Goal: Task Accomplishment & Management: Manage account settings

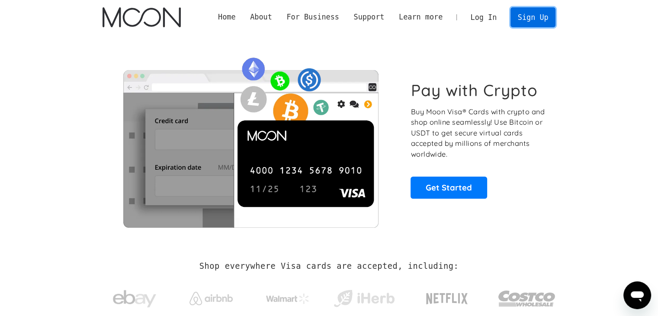
click at [532, 19] on link "Sign Up" at bounding box center [532, 16] width 45 height 19
click at [487, 20] on link "Log In" at bounding box center [483, 17] width 41 height 19
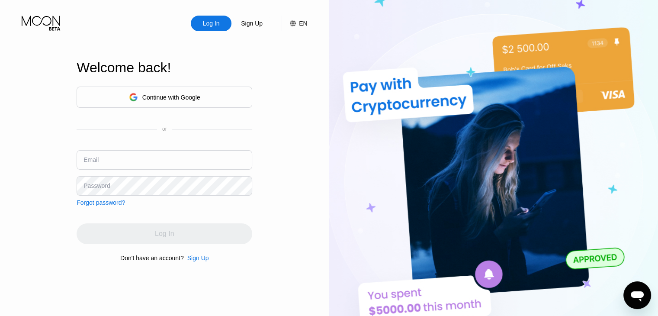
click at [185, 161] on input "text" at bounding box center [165, 159] width 176 height 19
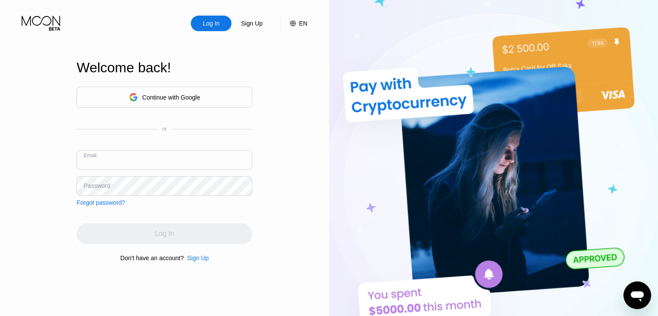
click at [185, 161] on input "text" at bounding box center [165, 159] width 176 height 19
click at [161, 153] on input "text" at bounding box center [165, 159] width 176 height 19
type input "s"
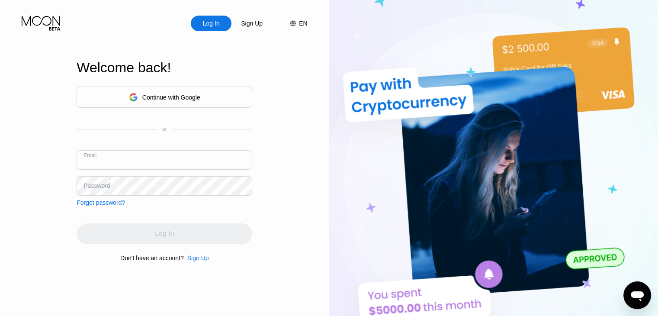
type input "t"
paste input "tronconesabatino@gmail.com"
type input "tronconesabatino@gmail.com"
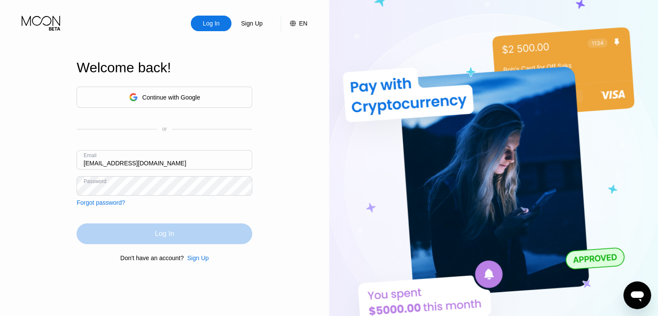
click at [156, 234] on div "Log In" at bounding box center [164, 233] width 19 height 9
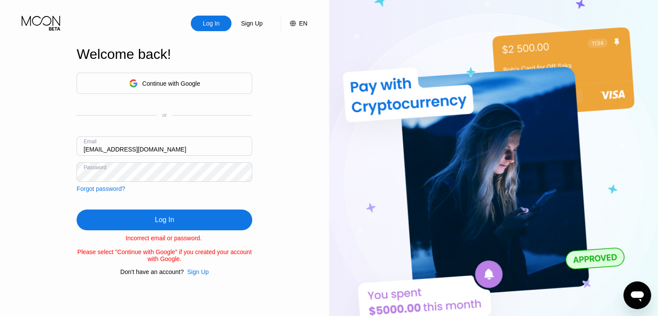
click at [118, 189] on div "Forgot password?" at bounding box center [101, 188] width 48 height 7
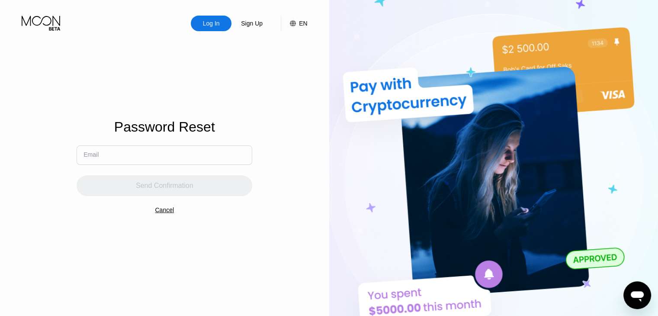
click at [123, 156] on input "text" at bounding box center [165, 154] width 176 height 19
paste input "tronconesabatino@gmail.com"
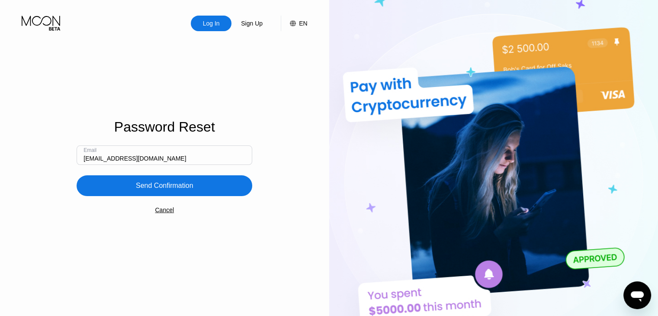
type input "tronconesabatino@gmail.com"
click at [185, 186] on div "Send Confirmation" at bounding box center [165, 185] width 58 height 9
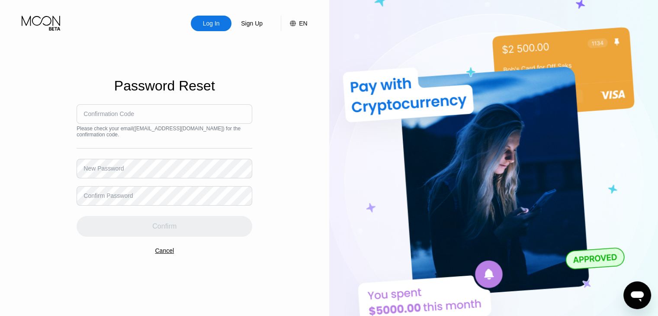
click at [176, 109] on input at bounding box center [165, 113] width 176 height 19
click at [51, 22] on icon at bounding box center [42, 23] width 40 height 15
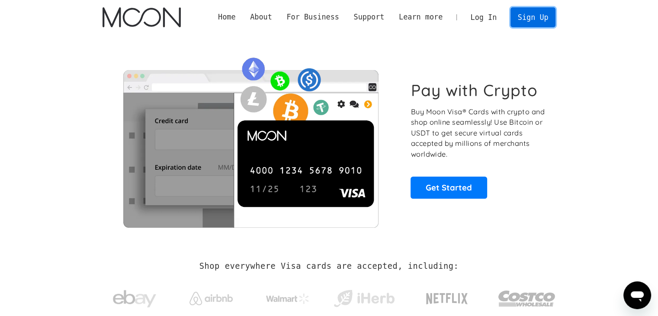
click at [535, 19] on link "Sign Up" at bounding box center [532, 16] width 45 height 19
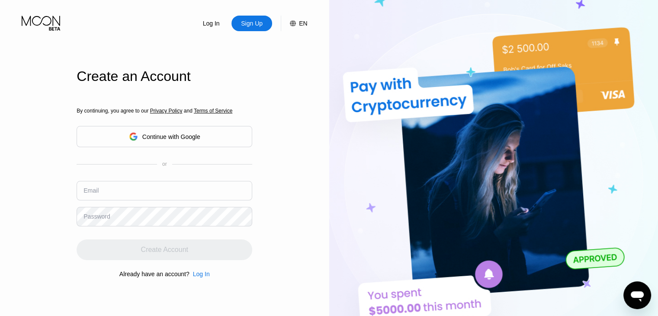
click at [208, 181] on input "text" at bounding box center [165, 190] width 176 height 19
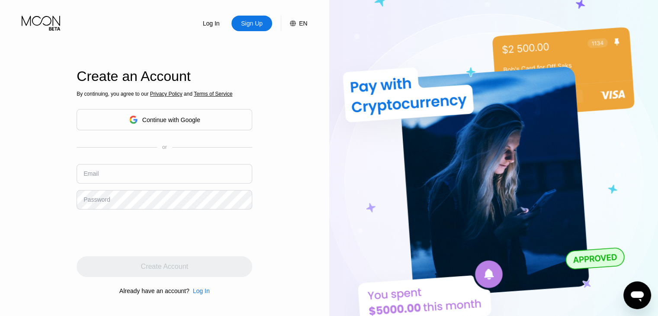
drag, startPoint x: 66, startPoint y: 19, endPoint x: 34, endPoint y: 21, distance: 32.0
click at [34, 21] on div "Log In Sign Up EN Language Select an item Save" at bounding box center [164, 15] width 329 height 31
click at [139, 171] on input "text" at bounding box center [165, 173] width 176 height 19
paste input "eleonorrodriig@gmail.com"
type input "eleonorrodriig@gmail.com"
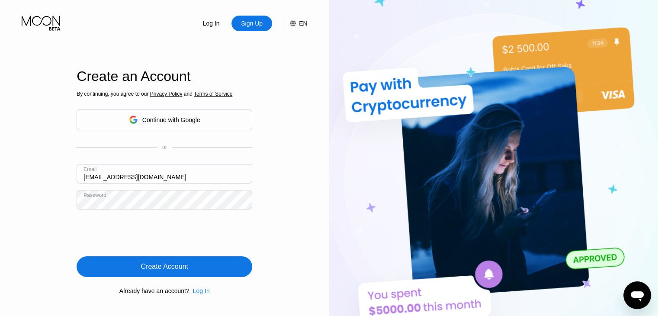
click at [119, 269] on div "Create Account" at bounding box center [165, 266] width 176 height 21
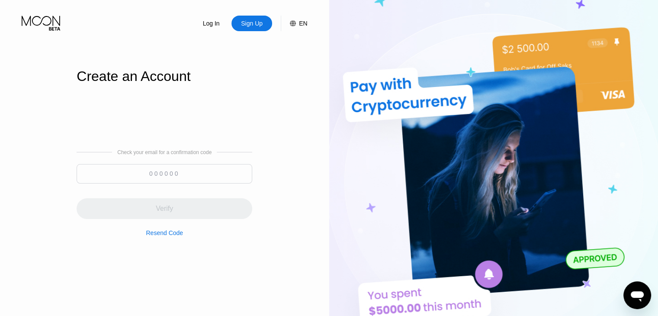
click at [143, 170] on input at bounding box center [165, 173] width 176 height 19
paste input "467789"
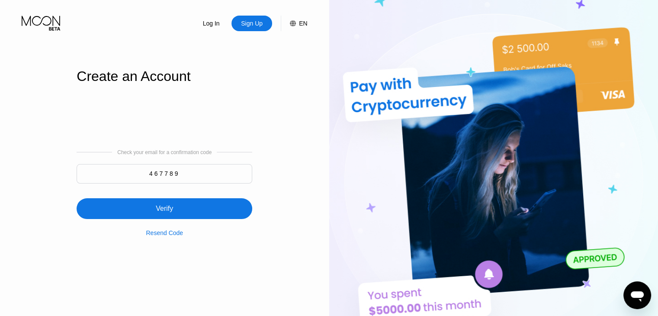
type input "467789"
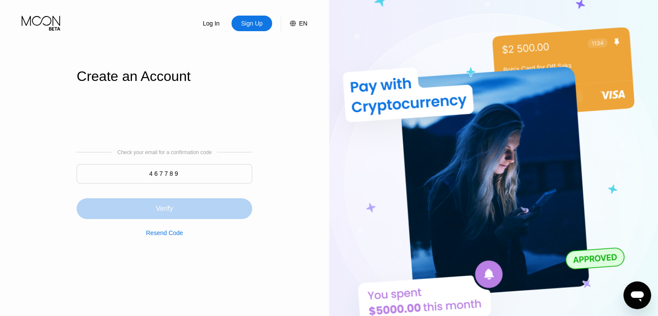
click at [169, 210] on div "Verify" at bounding box center [164, 208] width 17 height 9
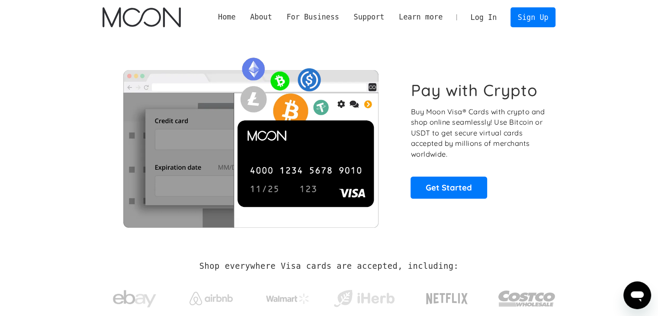
click at [492, 17] on link "Log In" at bounding box center [483, 17] width 41 height 19
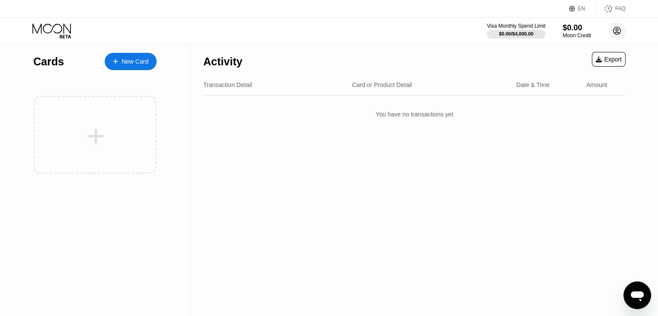
click at [615, 31] on circle at bounding box center [616, 30] width 17 height 17
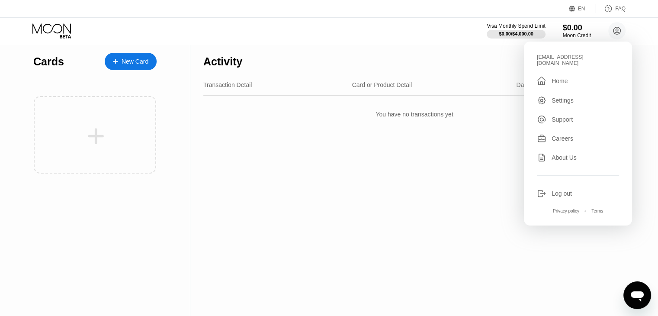
click at [564, 190] on div "Log out" at bounding box center [561, 193] width 20 height 7
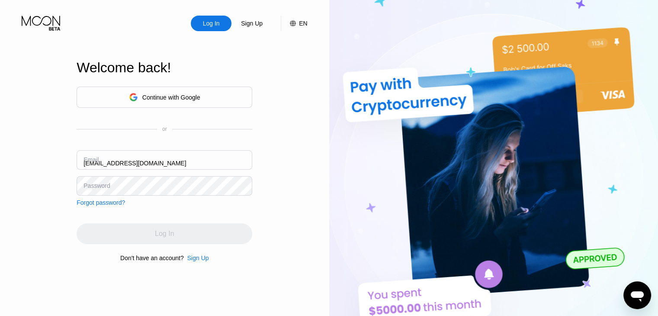
click at [170, 163] on input "eleonorrodriig@gmail.com" at bounding box center [165, 159] width 176 height 19
type input "e"
click at [172, 163] on input "text" at bounding box center [165, 159] width 176 height 19
paste input "husseinmohamad682@gmail.com"
type input "husseinmohamad682@gmail.com"
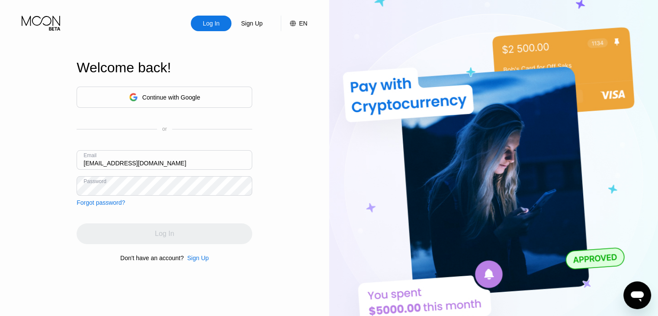
click at [270, 225] on div "Log In Sign Up EN Language Select an item Save Welcome back! Continue with Goog…" at bounding box center [164, 173] width 329 height 347
click at [163, 216] on div "Continue with Google or Email husseinmohamad682@gmail.com Password Forgot passw…" at bounding box center [165, 174] width 176 height 176
click at [197, 163] on input "husseinmohamad682@gmail.com" at bounding box center [165, 159] width 176 height 19
drag, startPoint x: 207, startPoint y: 160, endPoint x: 4, endPoint y: 156, distance: 202.9
click at [1, 156] on div "Log In Sign Up EN Language Select an item Save Welcome back! Continue with Goog…" at bounding box center [164, 173] width 329 height 347
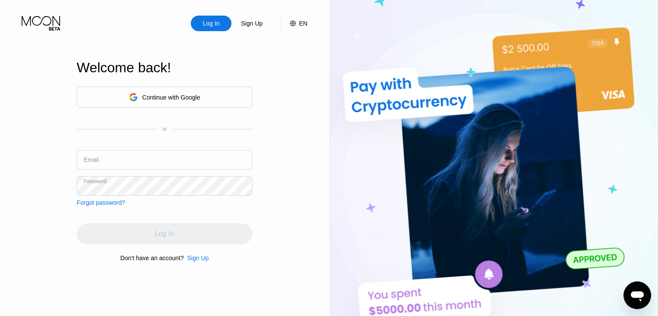
click at [94, 202] on div "Forgot password?" at bounding box center [101, 202] width 48 height 7
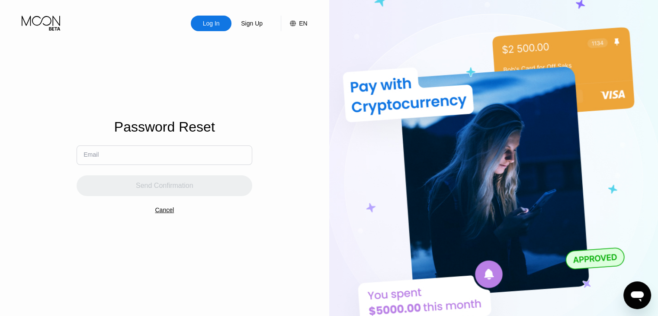
click at [151, 156] on input "text" at bounding box center [165, 154] width 176 height 19
paste input "[EMAIL_ADDRESS][DOMAIN_NAME]"
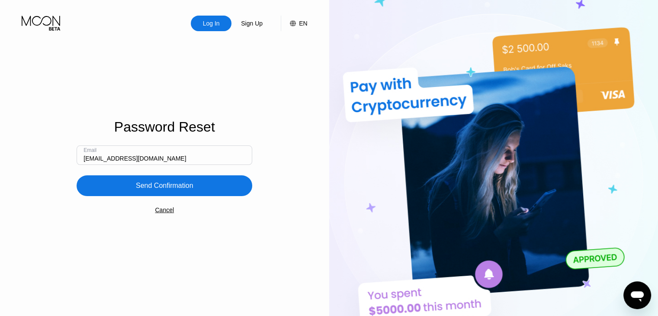
type input "[EMAIL_ADDRESS][DOMAIN_NAME]"
click at [217, 21] on div "Log In" at bounding box center [211, 23] width 19 height 9
click at [168, 210] on div "Cancel" at bounding box center [164, 209] width 19 height 7
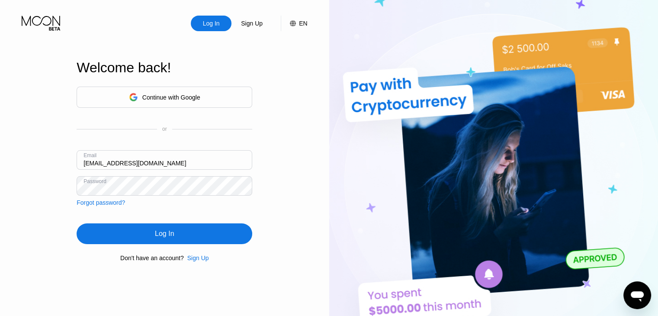
drag, startPoint x: 170, startPoint y: 163, endPoint x: 54, endPoint y: 160, distance: 115.9
click at [54, 160] on div "Log In Sign Up EN Language Select an item Save Welcome back! Continue with Goog…" at bounding box center [164, 173] width 329 height 347
paste input "tronconesabb1"
type input "[EMAIL_ADDRESS][DOMAIN_NAME]"
click at [0, 186] on div "Log In Sign Up EN Language Select an item Save Welcome back! Continue with Goog…" at bounding box center [164, 173] width 329 height 347
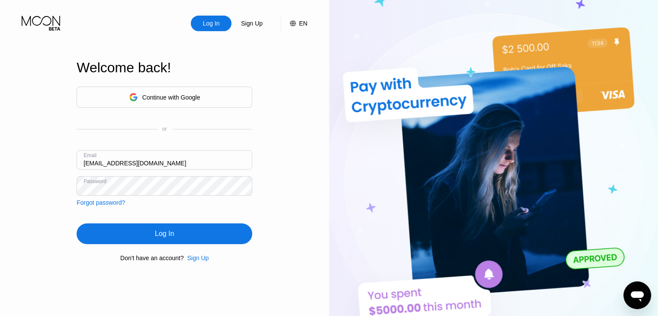
click at [90, 232] on div "Log In" at bounding box center [165, 233] width 176 height 21
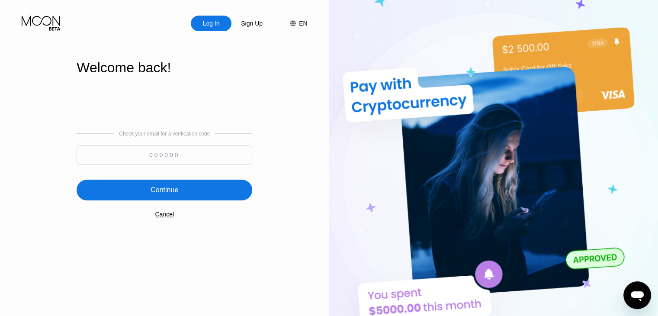
click at [142, 161] on input at bounding box center [165, 154] width 176 height 19
paste input "639548"
type input "639548"
click at [166, 191] on div "Continue" at bounding box center [164, 190] width 28 height 9
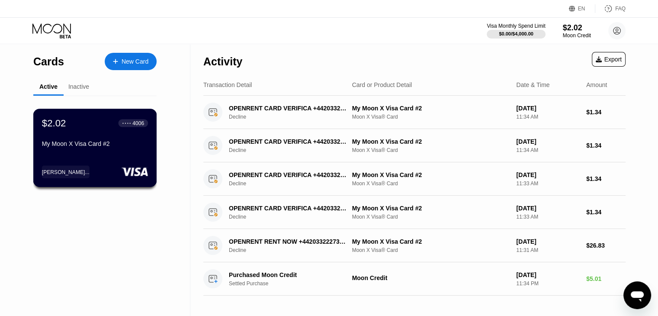
click at [129, 142] on div "My Moon X Visa Card #2" at bounding box center [95, 143] width 106 height 7
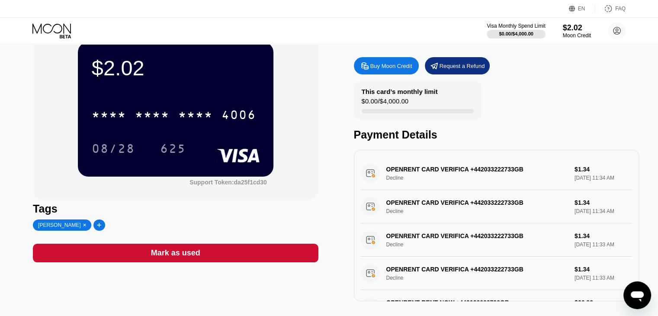
scroll to position [43, 0]
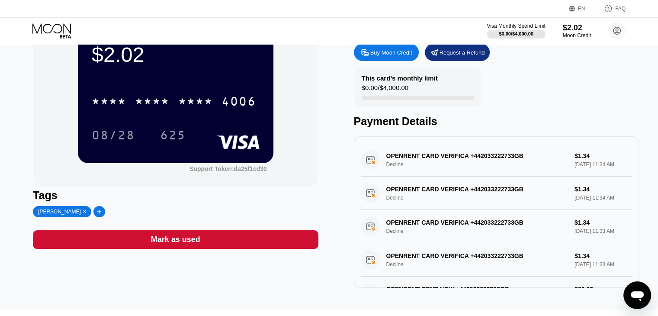
click at [83, 214] on icon at bounding box center [84, 211] width 3 height 4
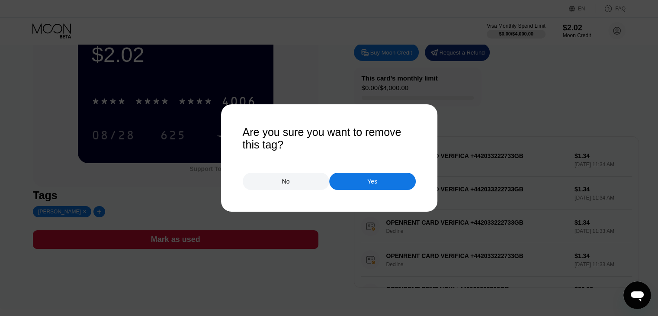
click at [370, 185] on div "Yes" at bounding box center [372, 181] width 10 height 8
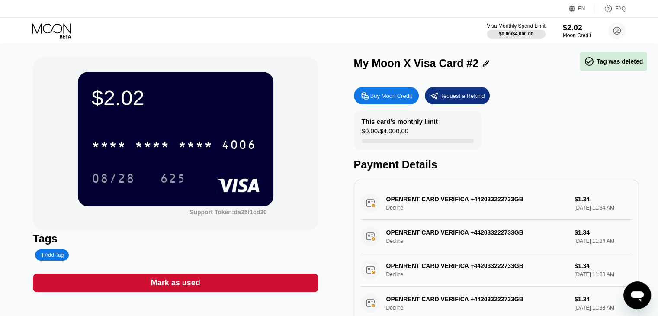
scroll to position [0, 0]
click at [570, 28] on div "$2.02" at bounding box center [576, 27] width 29 height 9
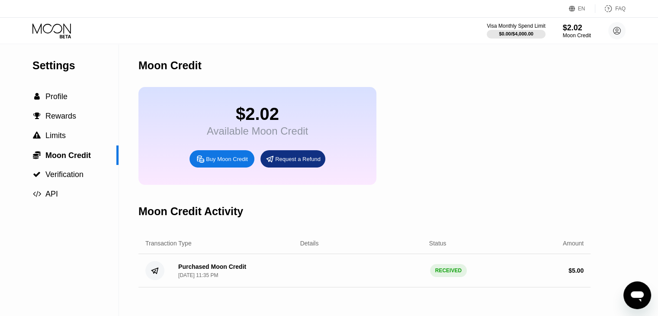
click at [245, 163] on div "Buy Moon Credit" at bounding box center [227, 158] width 42 height 7
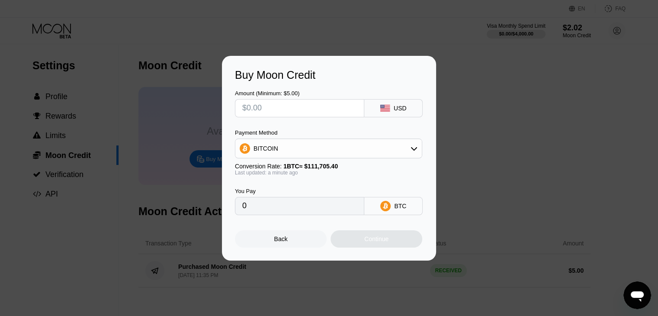
click at [340, 109] on input "text" at bounding box center [299, 107] width 115 height 17
click at [398, 106] on div "USD" at bounding box center [400, 108] width 13 height 7
click at [404, 106] on div "USD" at bounding box center [400, 108] width 13 height 7
click at [402, 106] on div "USD" at bounding box center [400, 108] width 13 height 7
click at [343, 104] on input "text" at bounding box center [299, 107] width 115 height 17
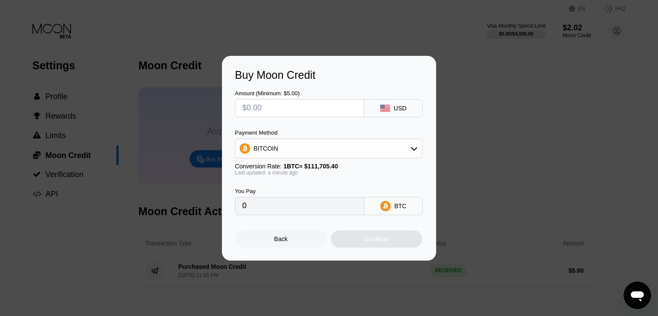
click at [343, 104] on input "text" at bounding box center [299, 107] width 115 height 17
click at [370, 153] on div "BITCOIN" at bounding box center [328, 148] width 186 height 17
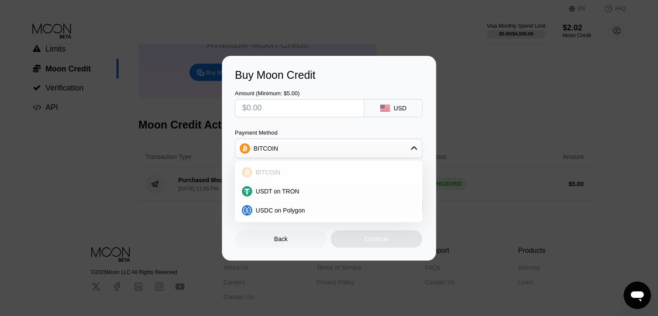
scroll to position [43, 0]
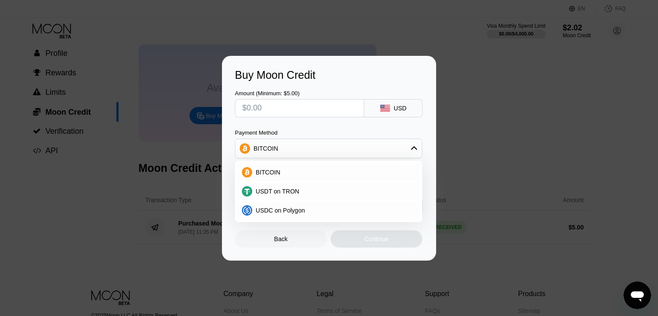
click at [362, 141] on div "BITCOIN" at bounding box center [328, 148] width 186 height 17
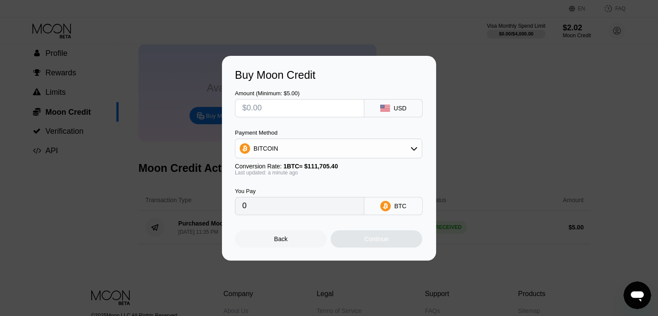
click at [285, 205] on input "0" at bounding box center [299, 205] width 115 height 17
click at [279, 210] on input "0" at bounding box center [299, 205] width 115 height 17
click at [296, 211] on input "0" at bounding box center [299, 205] width 115 height 17
click at [253, 208] on input "0" at bounding box center [299, 205] width 115 height 17
click at [288, 111] on input "text" at bounding box center [299, 107] width 115 height 17
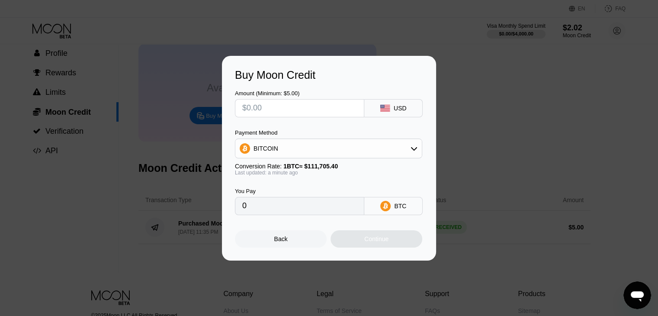
type input "$1"
type input "0.00000896"
type input "$10"
type input "0.00008953"
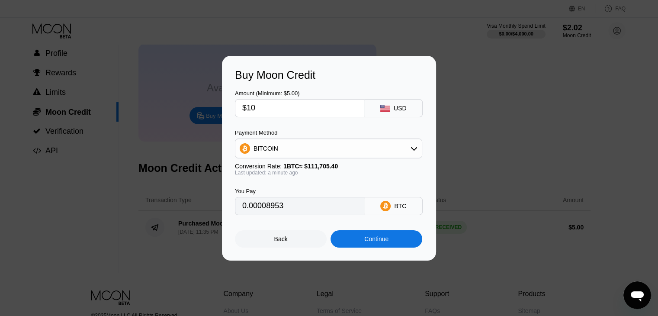
type input "$10"
click at [356, 237] on div "Continue" at bounding box center [376, 238] width 92 height 17
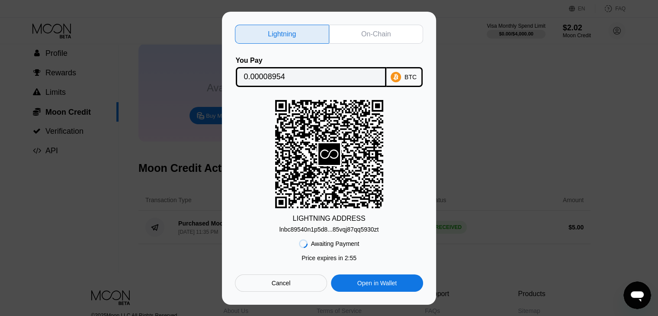
click at [283, 285] on div "Cancel" at bounding box center [281, 283] width 19 height 8
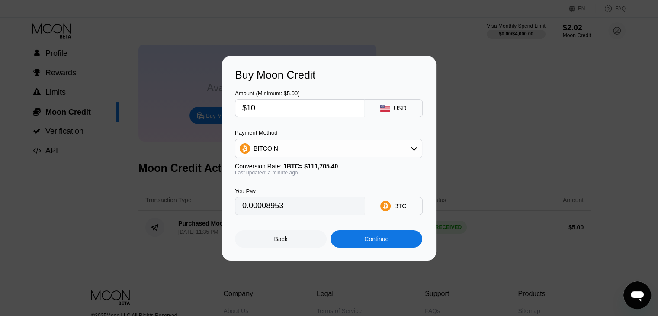
click at [285, 242] on div "Back" at bounding box center [280, 238] width 13 height 7
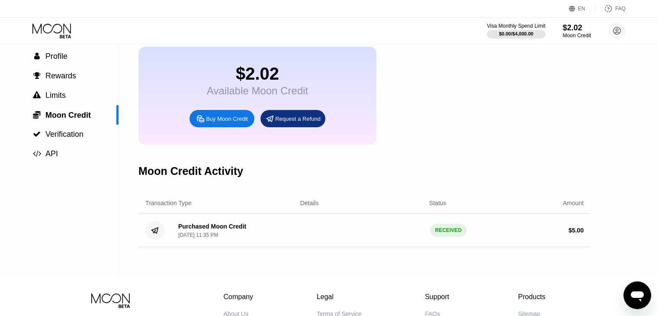
scroll to position [0, 0]
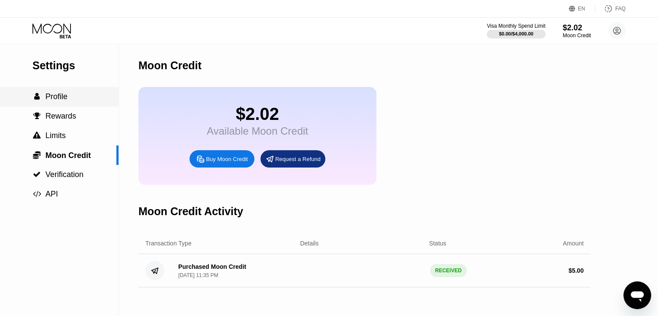
click at [69, 101] on div " Profile" at bounding box center [59, 96] width 118 height 9
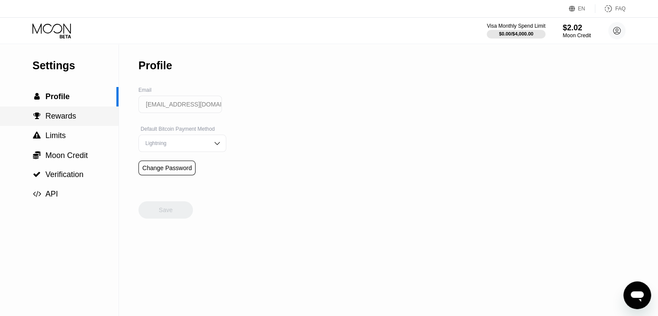
click at [68, 116] on span "Rewards" at bounding box center [60, 116] width 31 height 9
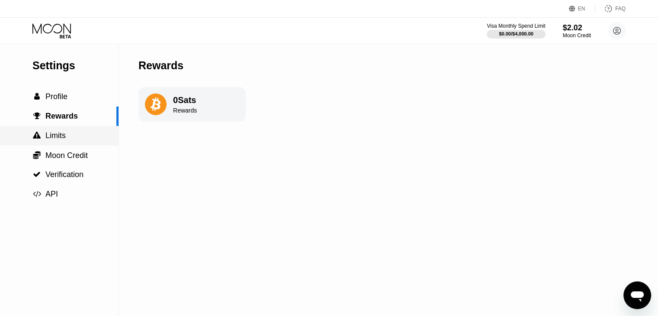
click at [62, 137] on span "Limits" at bounding box center [55, 135] width 20 height 9
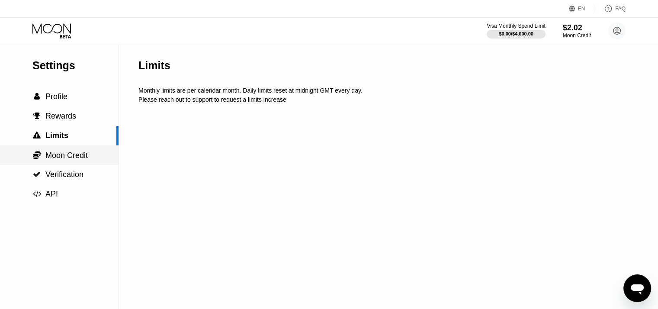
click at [70, 158] on span "Moon Credit" at bounding box center [66, 155] width 42 height 9
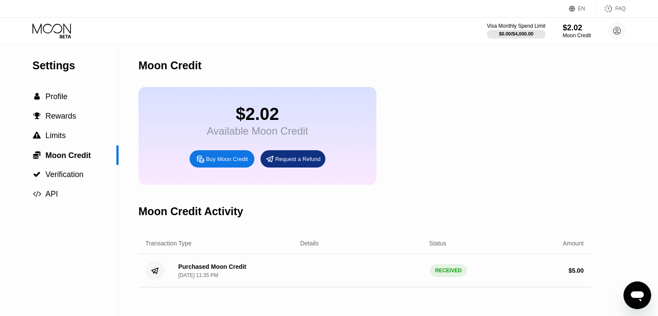
click at [283, 163] on div "Request a Refund" at bounding box center [297, 158] width 45 height 7
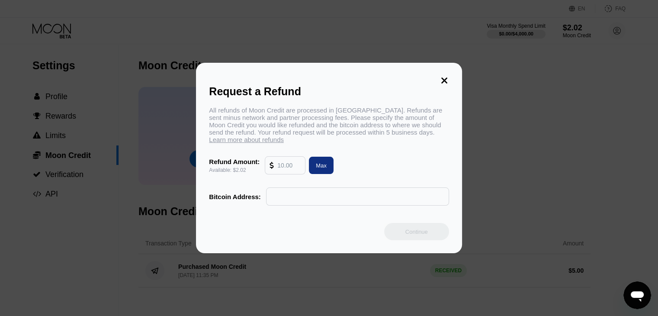
click at [317, 169] on div "Max" at bounding box center [321, 165] width 11 height 7
type input "2.02"
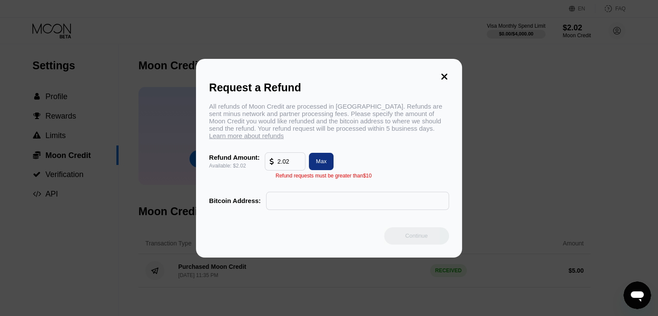
click at [447, 72] on icon at bounding box center [444, 77] width 10 height 10
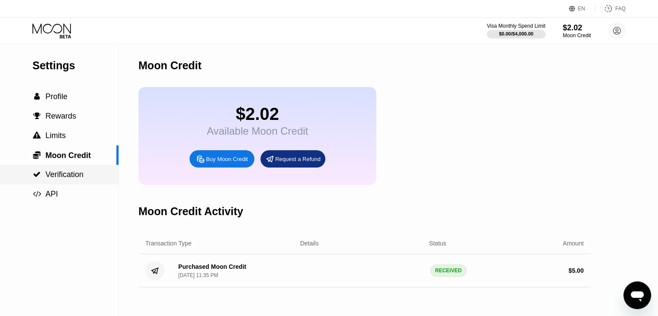
click at [74, 179] on span "Verification" at bounding box center [64, 174] width 38 height 9
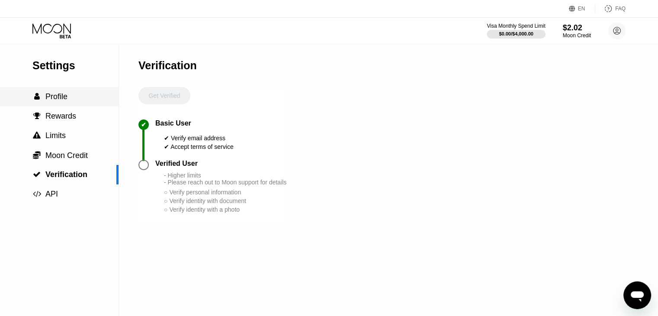
click at [71, 98] on div " Profile" at bounding box center [59, 96] width 118 height 9
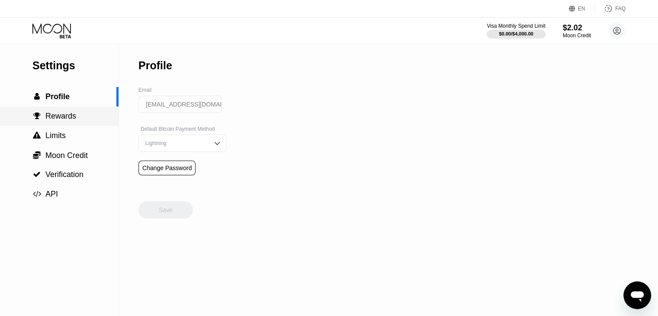
click at [51, 116] on span "Rewards" at bounding box center [60, 116] width 31 height 9
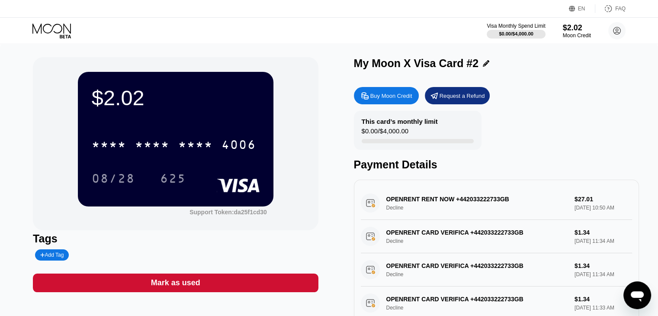
click at [400, 99] on div "Buy Moon Credit" at bounding box center [391, 95] width 42 height 7
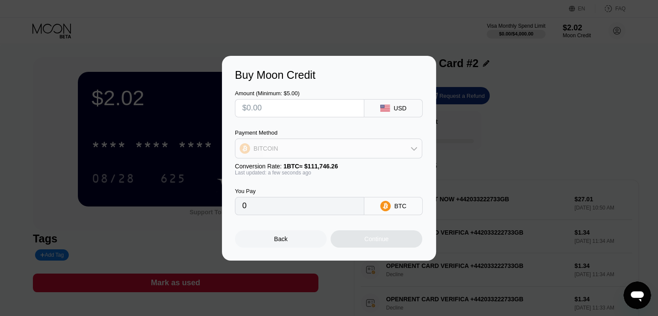
click at [407, 142] on div "BITCOIN" at bounding box center [328, 148] width 186 height 17
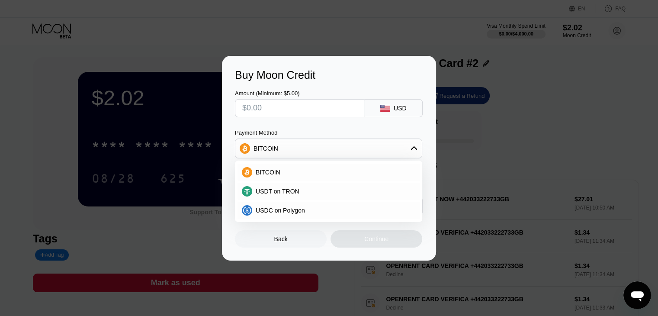
click at [407, 142] on div "BITCOIN" at bounding box center [328, 148] width 186 height 17
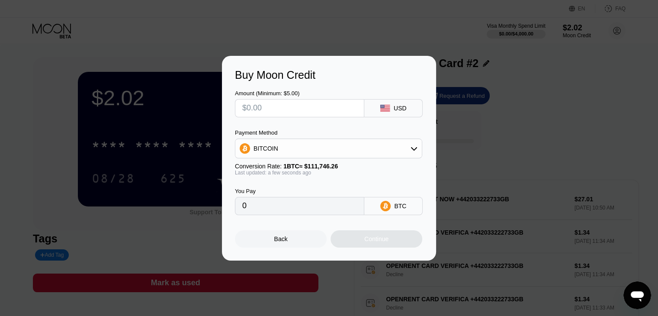
click at [519, 86] on div "Buy Moon Credit Amount (Minimum: $5.00) USD Payment Method BITCOIN Conversion R…" at bounding box center [329, 158] width 658 height 205
click at [286, 242] on div "Back" at bounding box center [280, 238] width 13 height 7
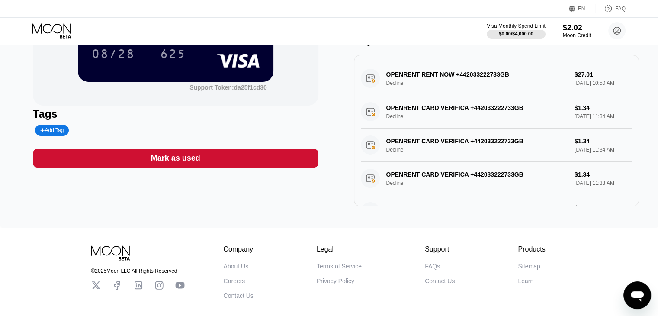
scroll to position [130, 0]
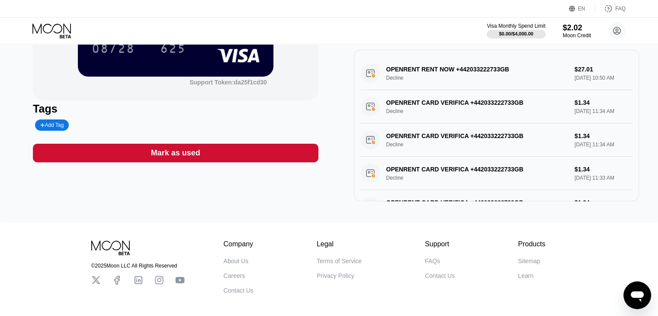
click at [192, 162] on div "Mark as used" at bounding box center [175, 153] width 285 height 19
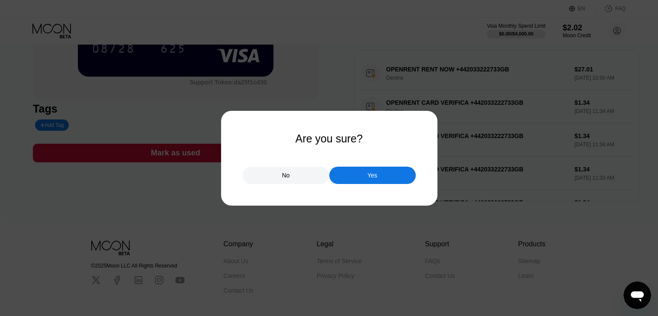
click at [353, 174] on div "Yes" at bounding box center [372, 174] width 86 height 17
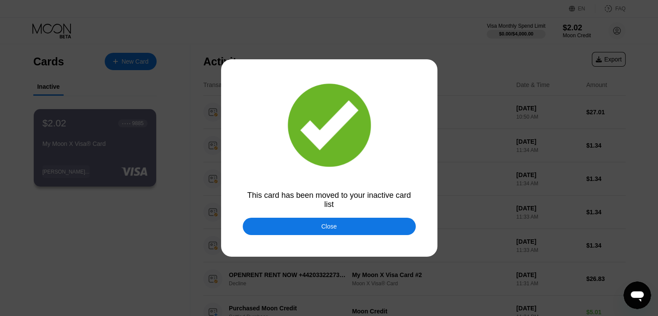
click at [291, 223] on div "Close" at bounding box center [329, 226] width 173 height 17
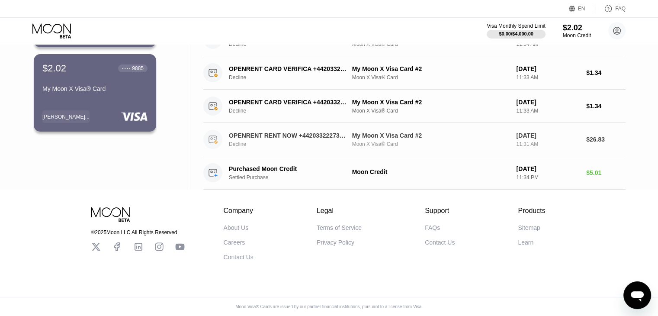
scroll to position [145, 0]
click at [214, 168] on circle at bounding box center [212, 172] width 19 height 19
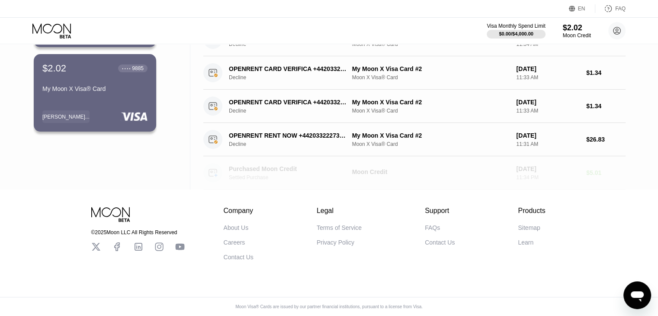
click at [272, 166] on div "Purchased Moon Credit Settled Purchase" at bounding box center [293, 172] width 128 height 15
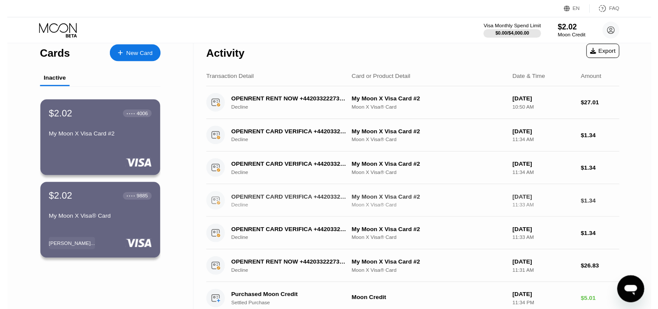
scroll to position [0, 0]
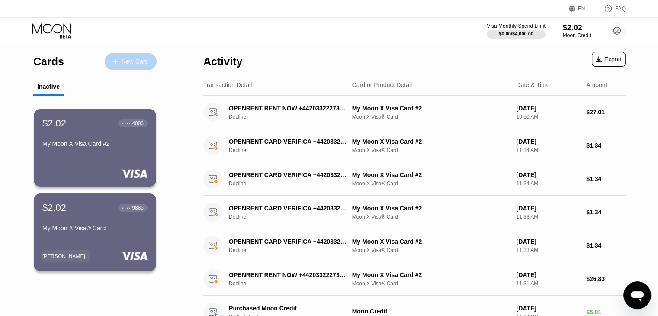
click at [114, 64] on div "New Card" at bounding box center [131, 61] width 52 height 17
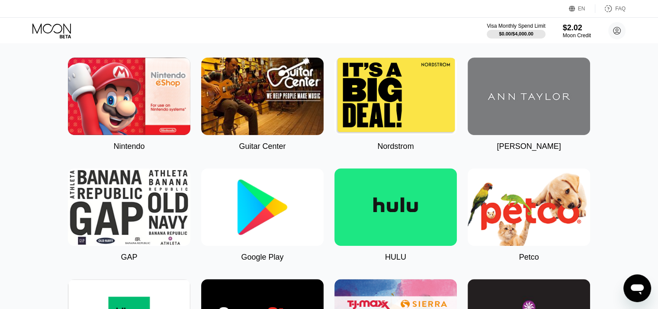
scroll to position [290, 0]
